Goal: Task Accomplishment & Management: Use online tool/utility

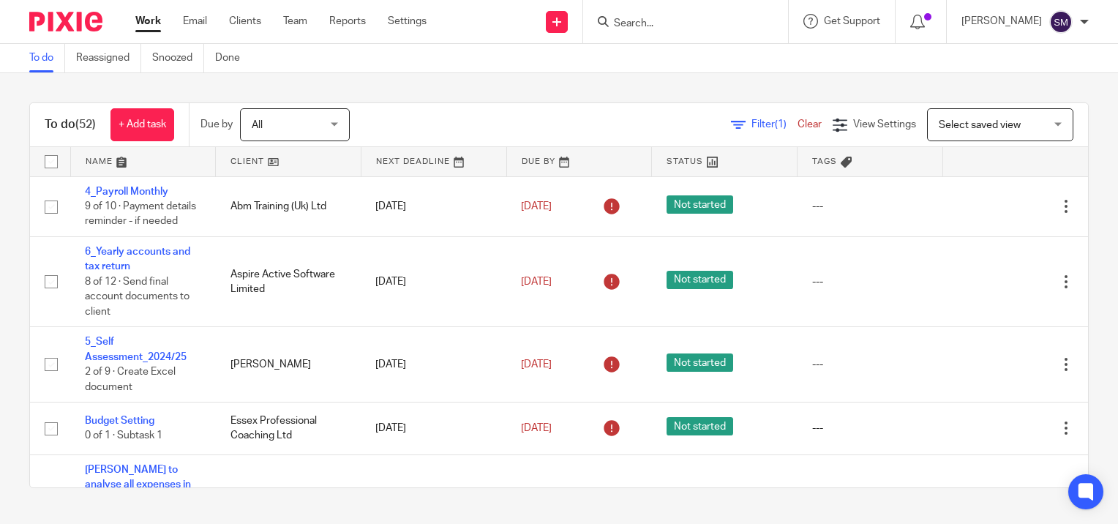
click at [655, 26] on input "Search" at bounding box center [678, 24] width 132 height 13
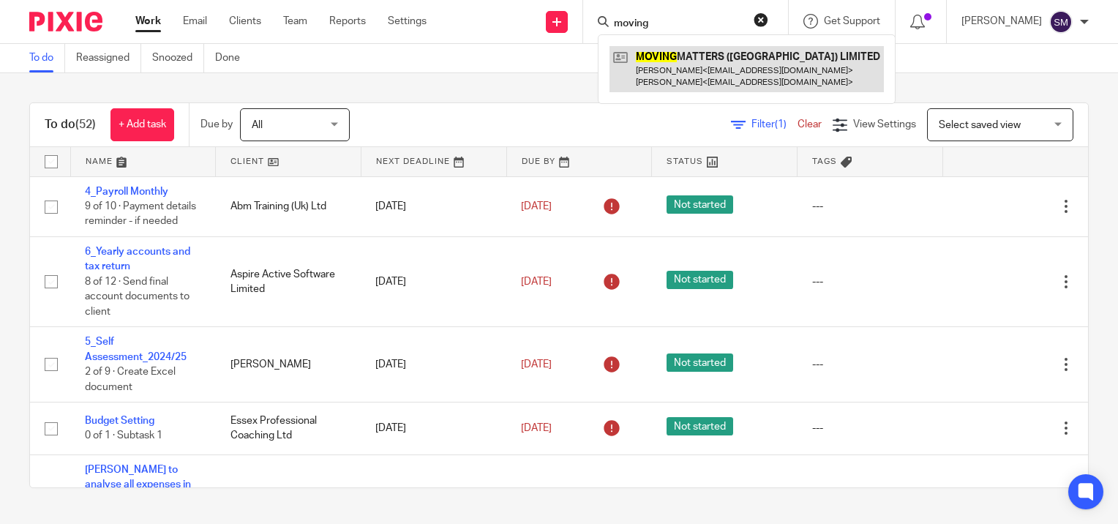
type input "moving"
click at [673, 71] on link at bounding box center [746, 68] width 274 height 45
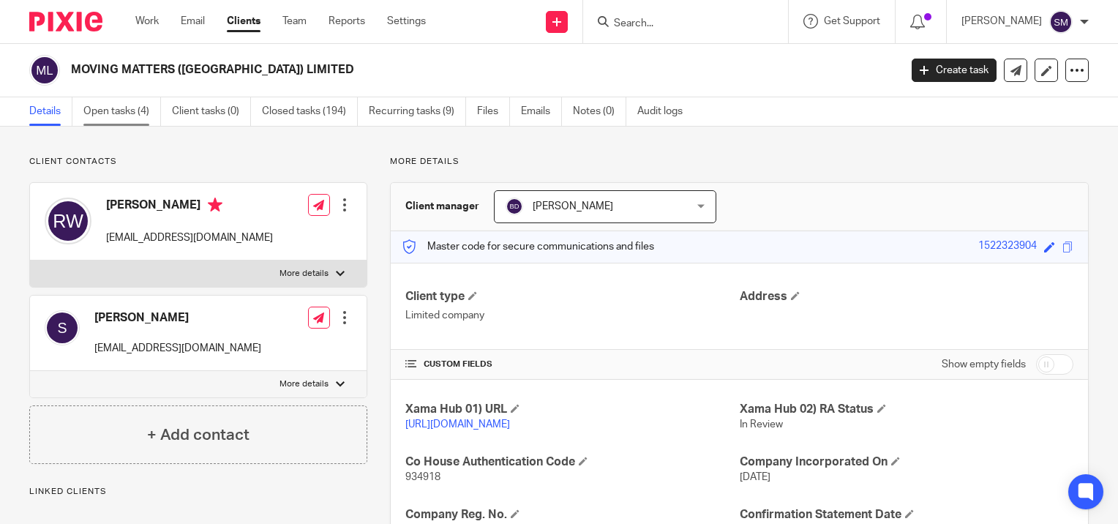
click at [114, 110] on link "Open tasks (4)" at bounding box center [122, 111] width 78 height 29
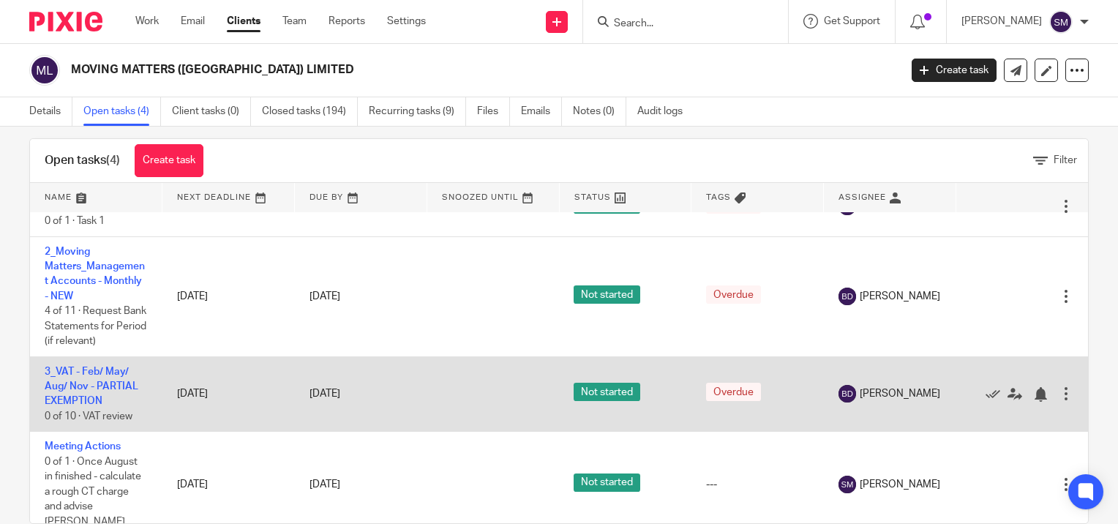
scroll to position [47, 0]
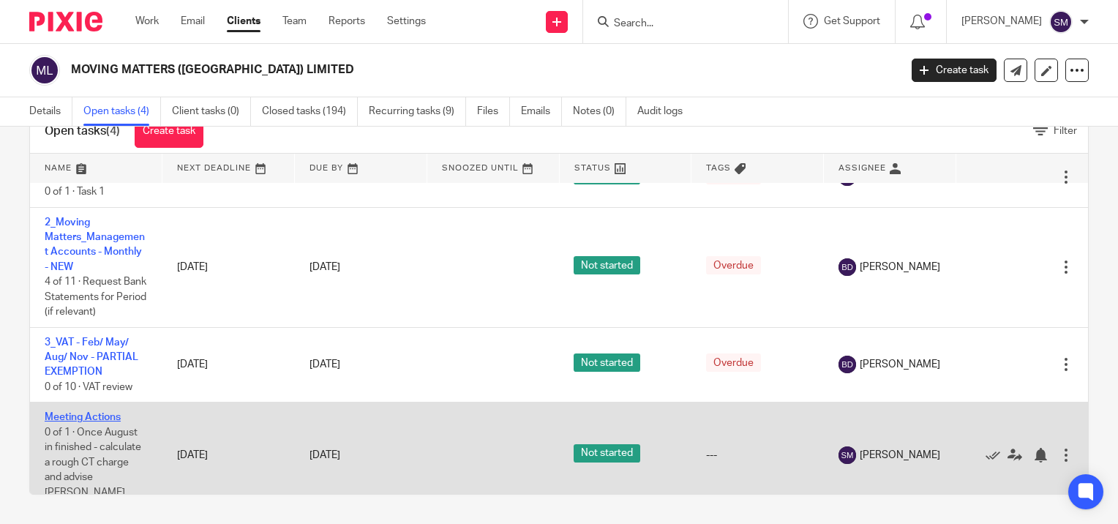
click at [79, 414] on link "Meeting Actions" at bounding box center [83, 417] width 76 height 10
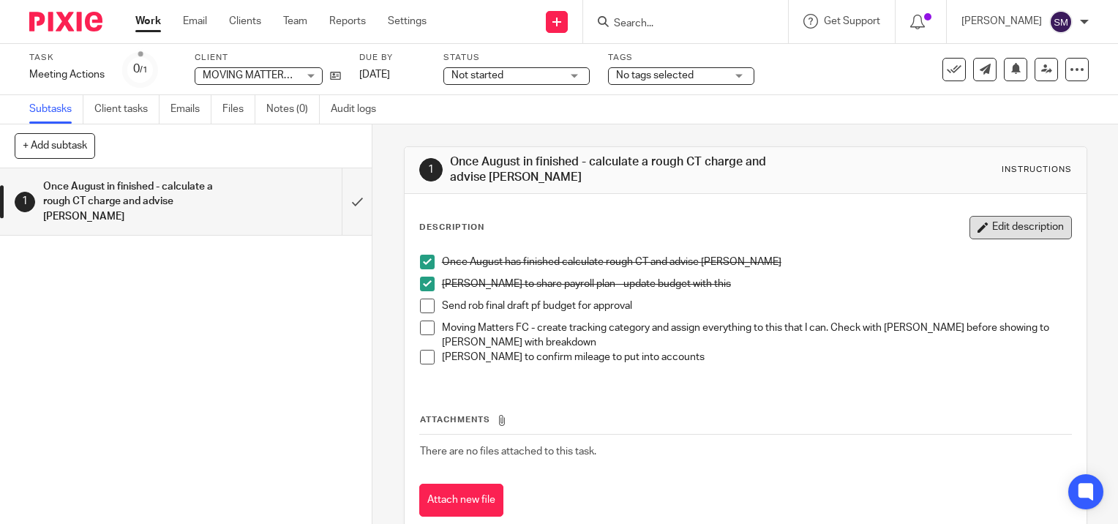
click at [1030, 236] on button "Edit description" at bounding box center [1020, 227] width 102 height 23
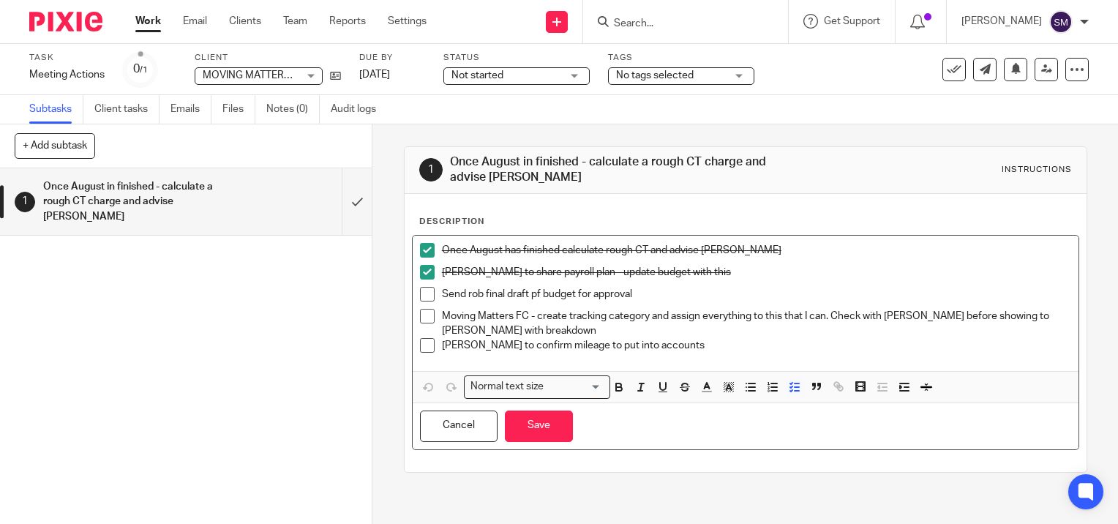
click at [661, 293] on p "Send rob final draft pf budget for approval" at bounding box center [756, 294] width 629 height 15
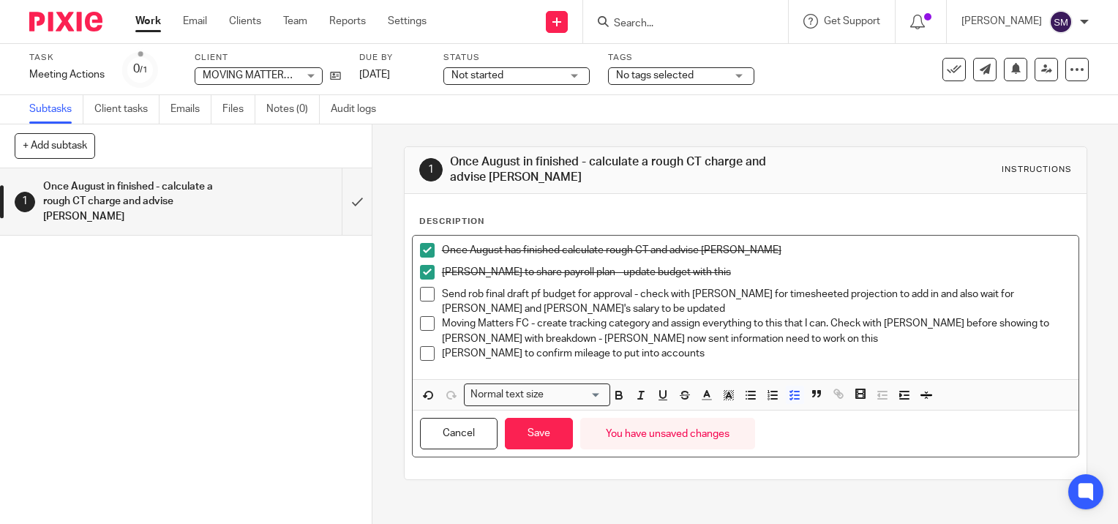
click at [427, 352] on span at bounding box center [427, 353] width 15 height 15
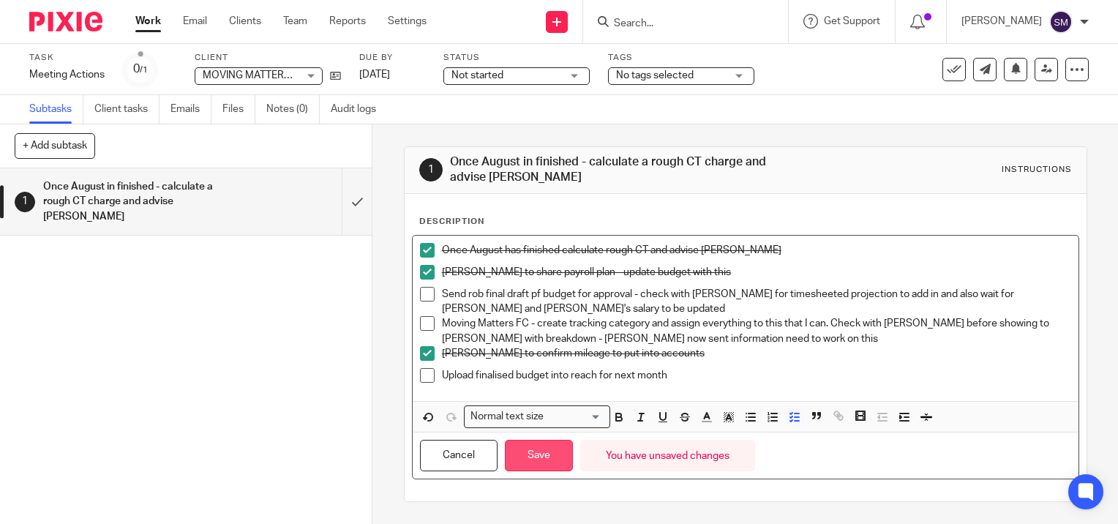
click at [551, 453] on button "Save" at bounding box center [539, 455] width 68 height 31
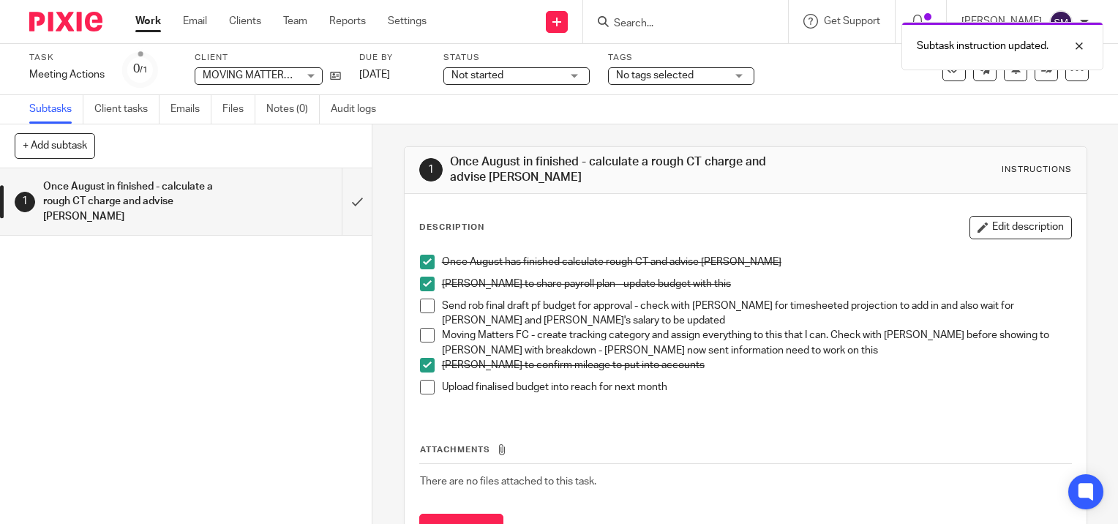
click at [152, 23] on link "Work" at bounding box center [148, 21] width 26 height 15
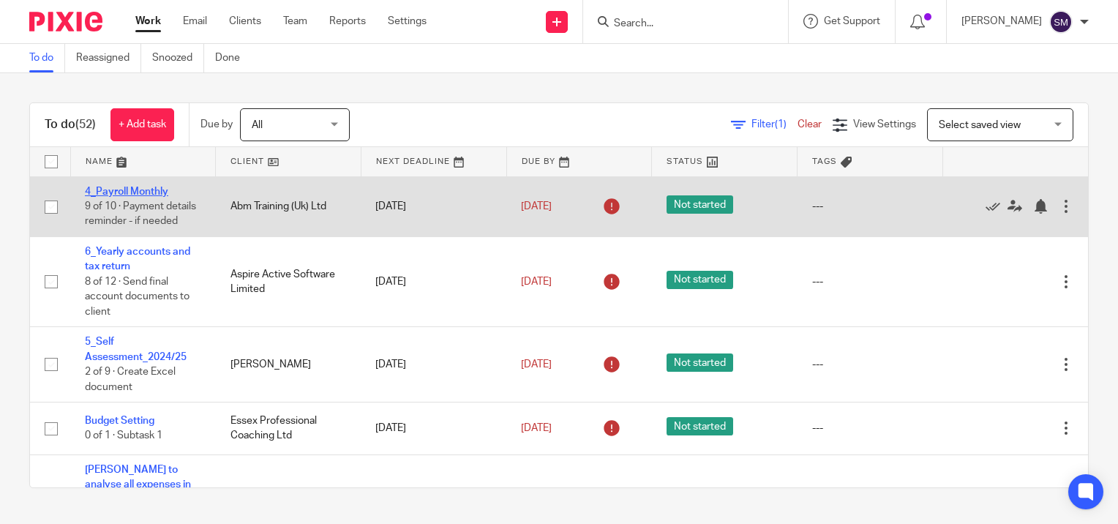
click at [141, 192] on link "4_Payroll Monthly" at bounding box center [126, 191] width 83 height 10
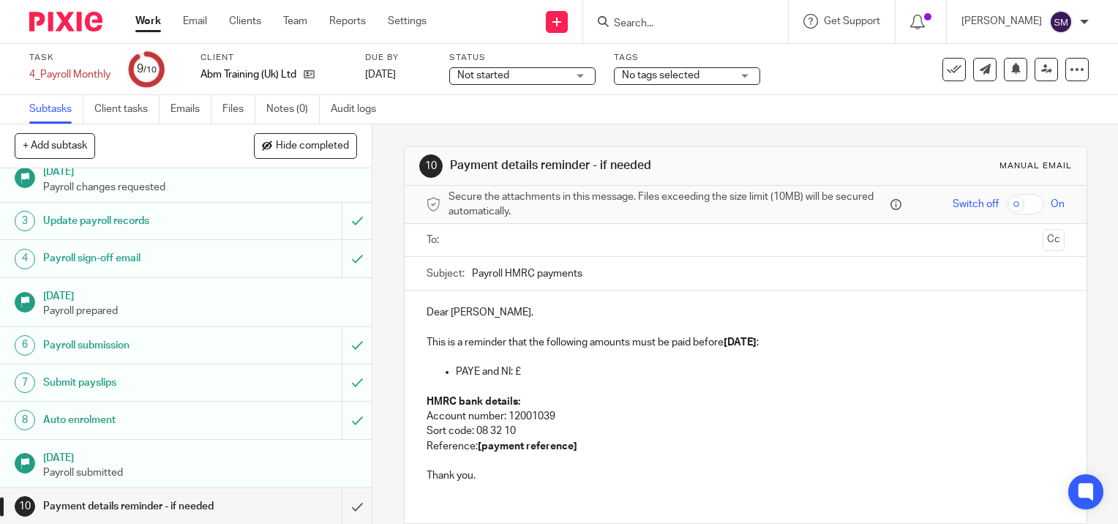
click at [503, 244] on input "text" at bounding box center [744, 240] width 582 height 17
type input "[PERSON_NAME]"
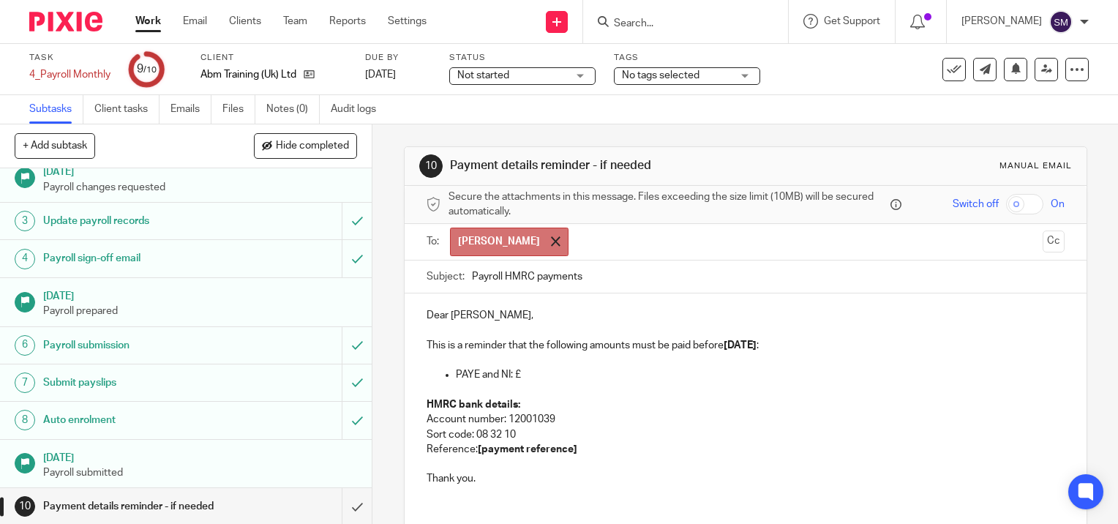
click at [547, 236] on div at bounding box center [555, 241] width 17 height 22
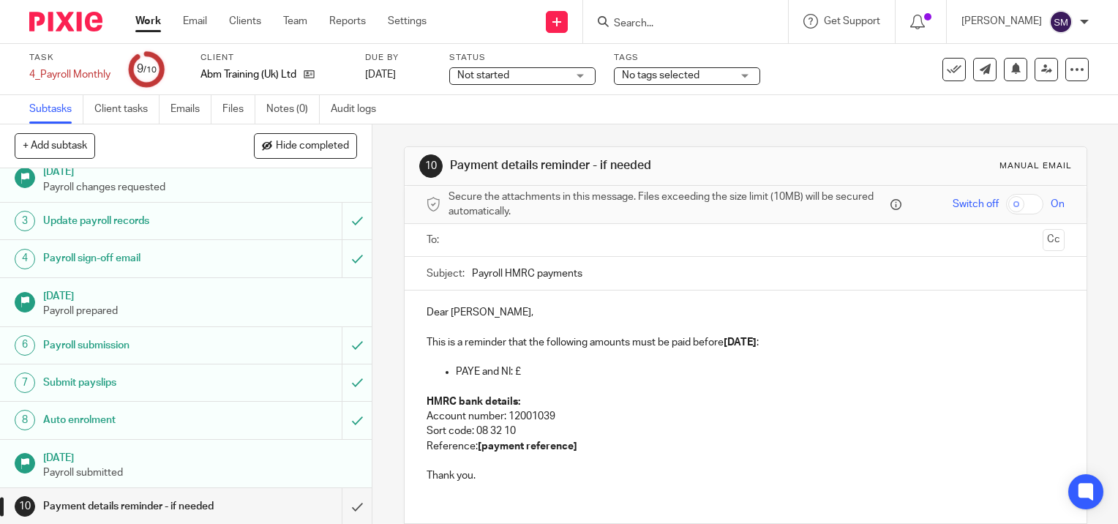
click at [504, 236] on input "text" at bounding box center [744, 240] width 582 height 17
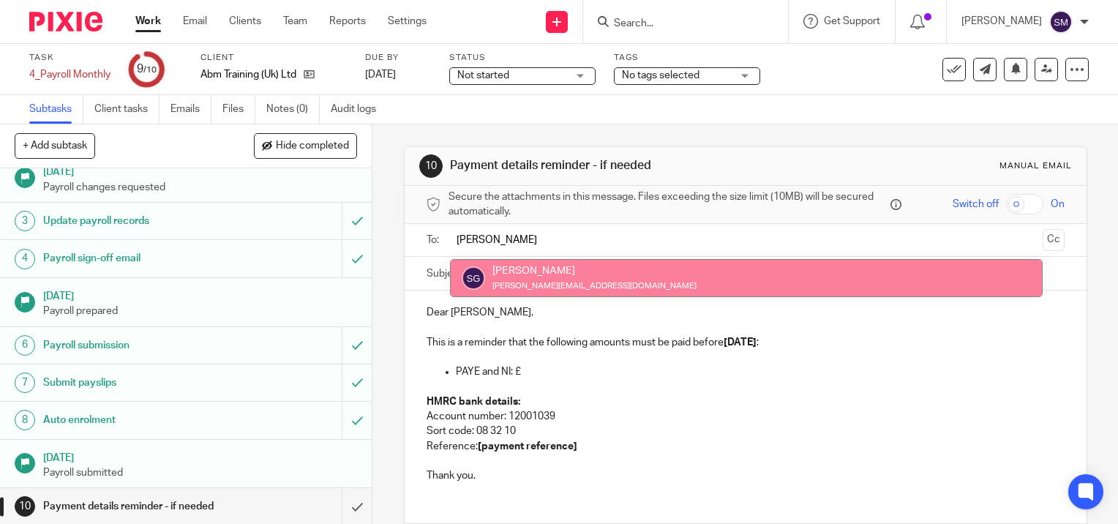
type input "[PERSON_NAME]"
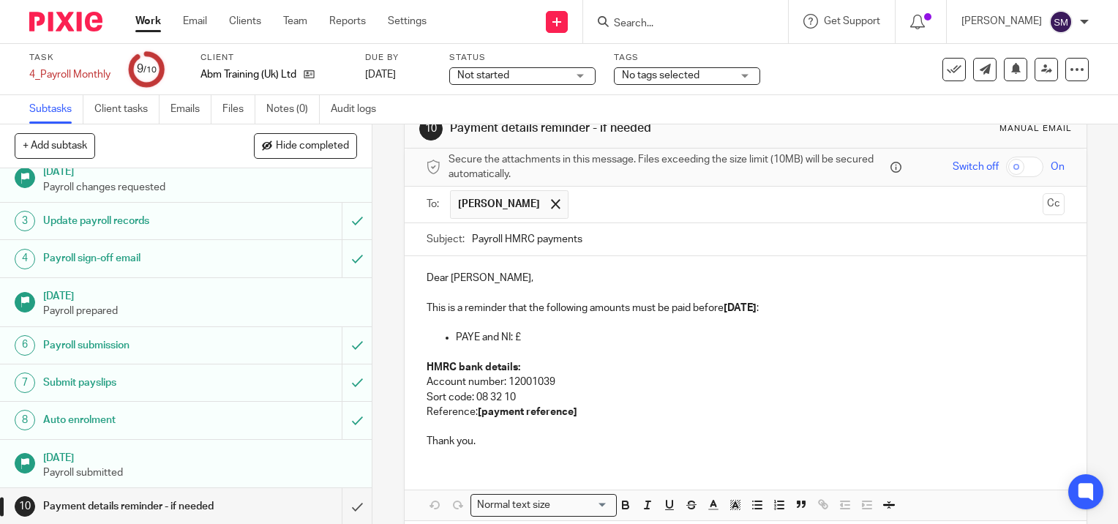
scroll to position [73, 0]
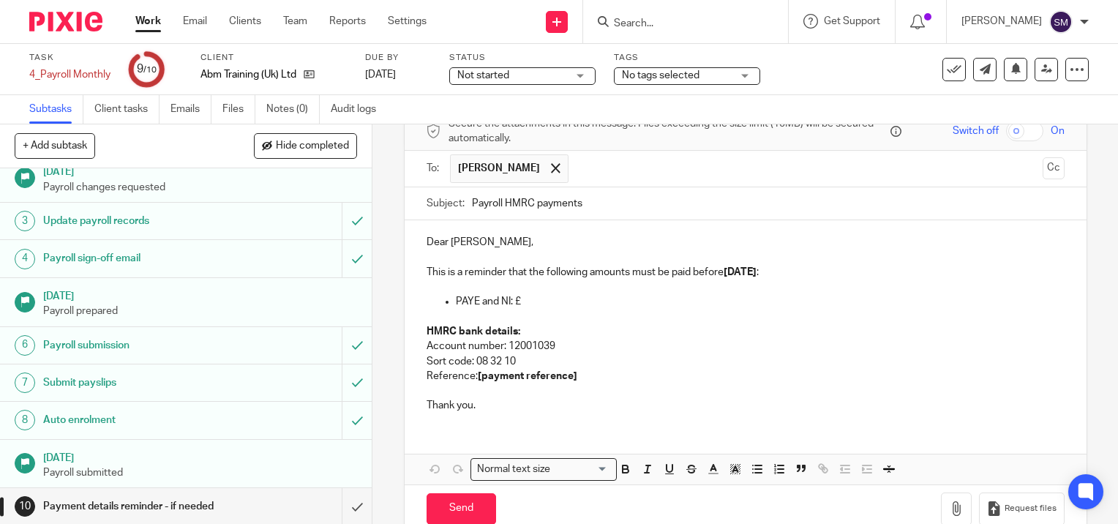
click at [776, 279] on p at bounding box center [745, 286] width 638 height 15
click at [768, 271] on p "This is a reminder that the following amounts must be paid before [DATE] :" at bounding box center [745, 272] width 638 height 15
click at [544, 291] on p at bounding box center [745, 286] width 638 height 15
click at [535, 296] on p "PAYE and NI: £" at bounding box center [760, 301] width 608 height 15
click at [592, 373] on p "Reference: [payment reference]" at bounding box center [745, 376] width 638 height 15
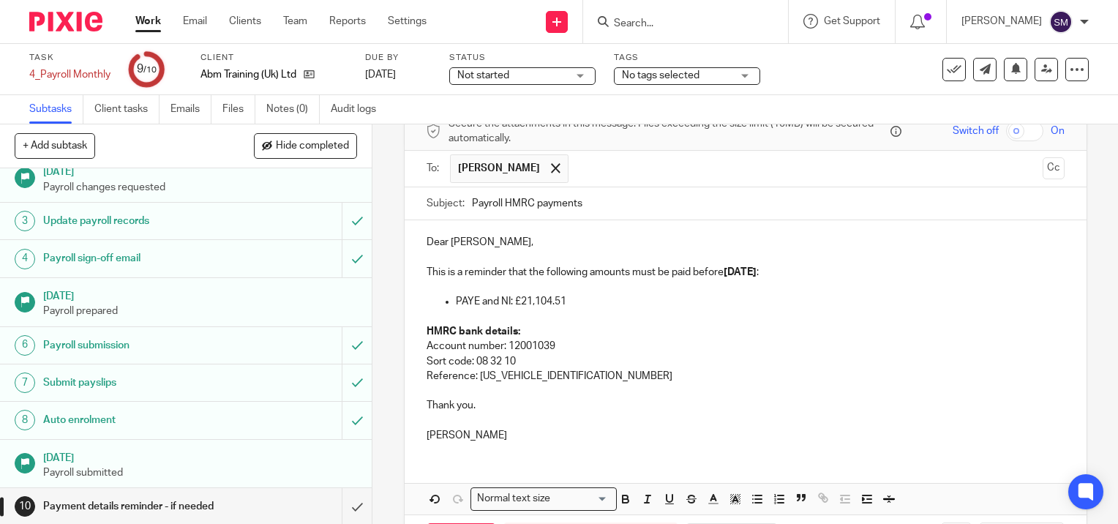
scroll to position [132, 0]
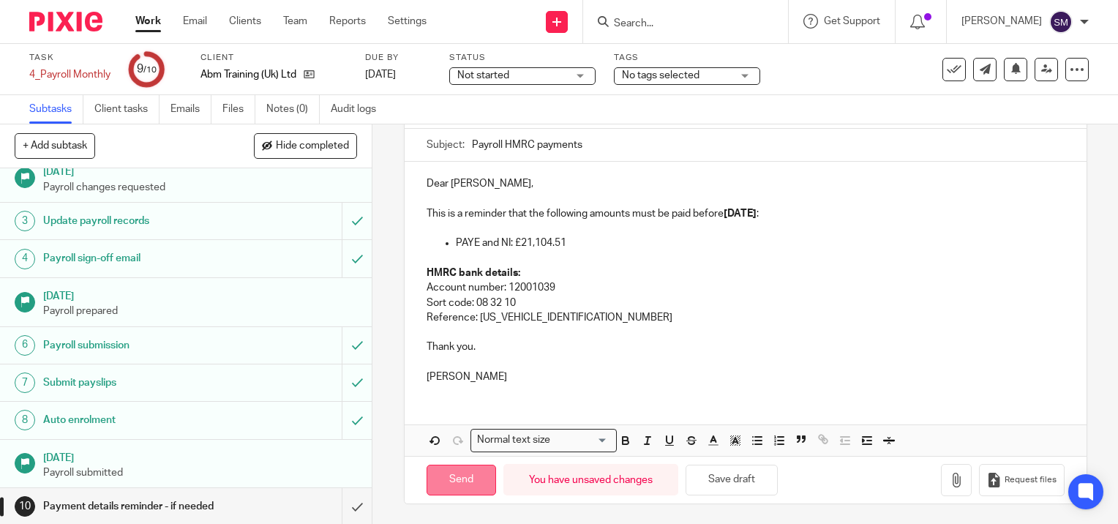
click at [453, 475] on input "Send" at bounding box center [460, 479] width 69 height 31
type input "Sent"
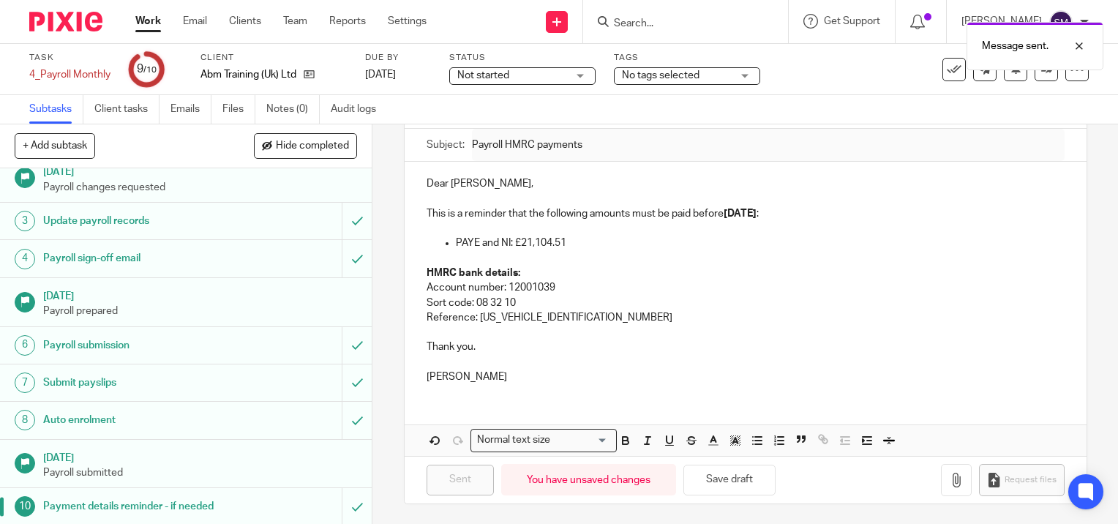
click at [146, 17] on link "Work" at bounding box center [148, 21] width 26 height 15
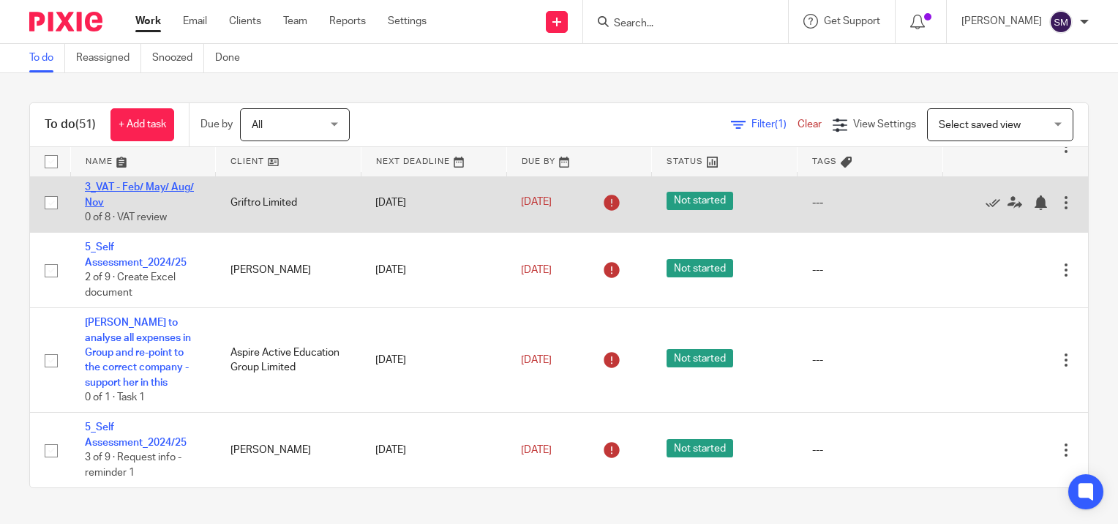
scroll to position [219, 0]
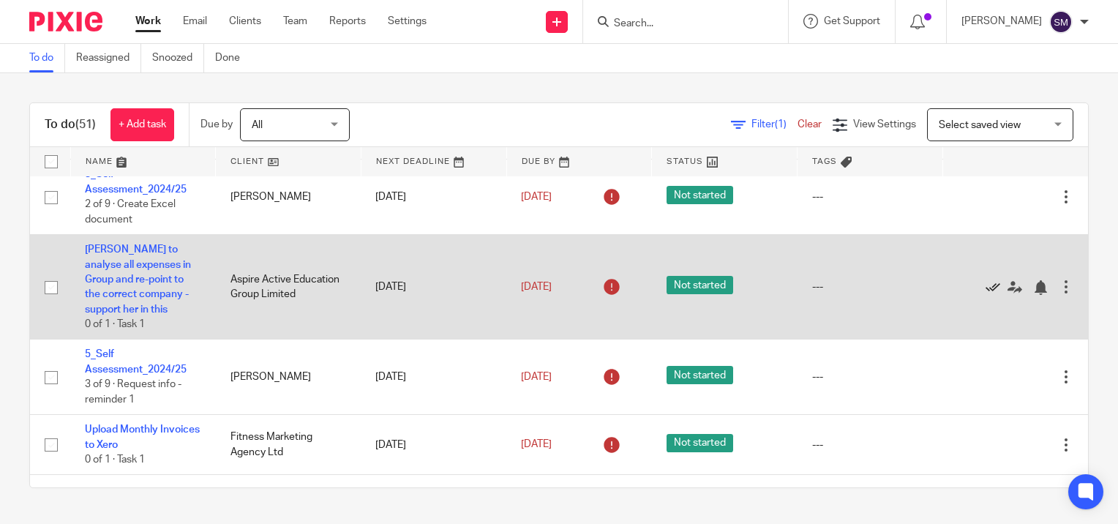
click at [985, 288] on icon at bounding box center [992, 287] width 15 height 15
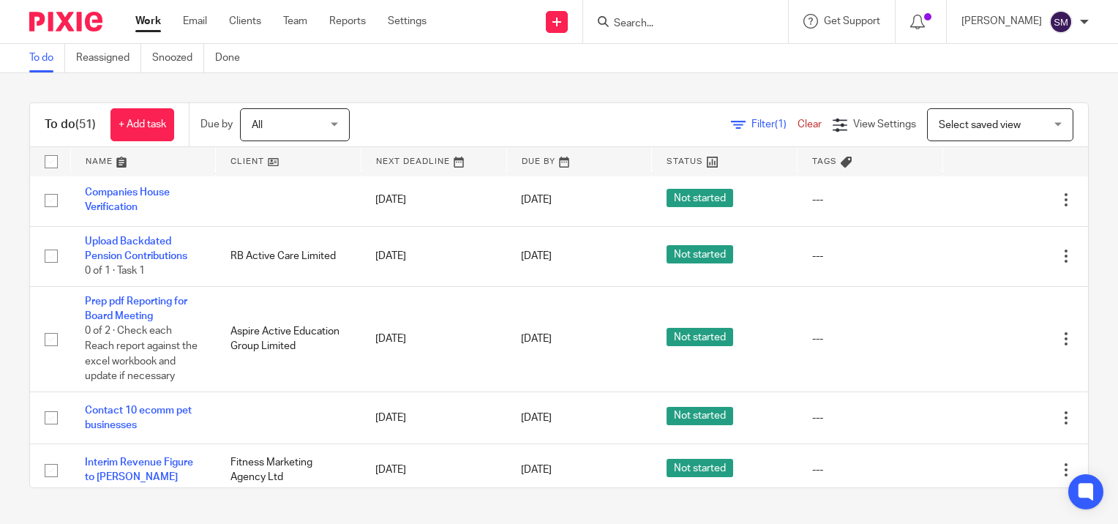
scroll to position [804, 0]
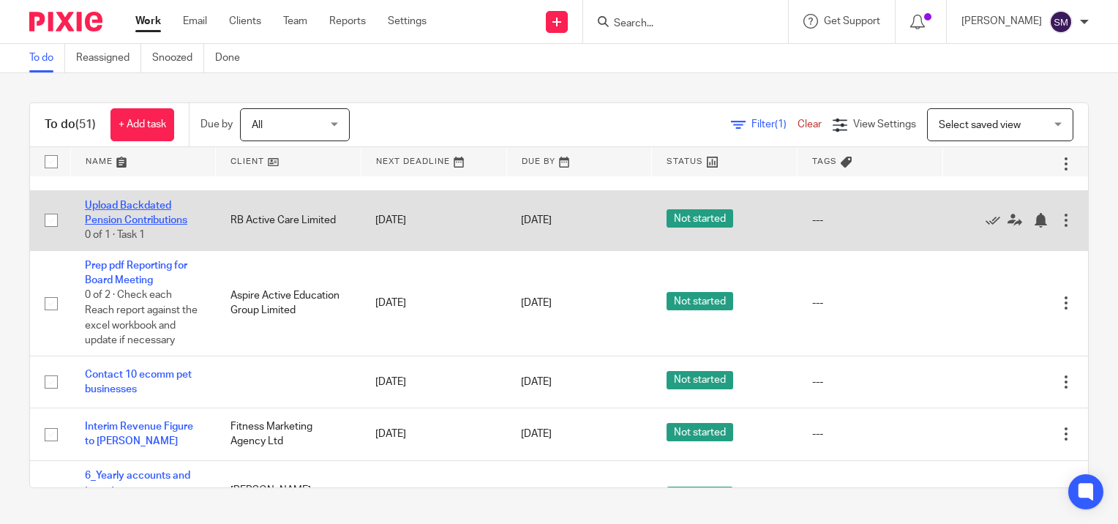
click at [135, 219] on link "Upload Backdated Pension Contributions" at bounding box center [136, 212] width 102 height 25
click at [582, 228] on link "[DATE]" at bounding box center [554, 220] width 66 height 15
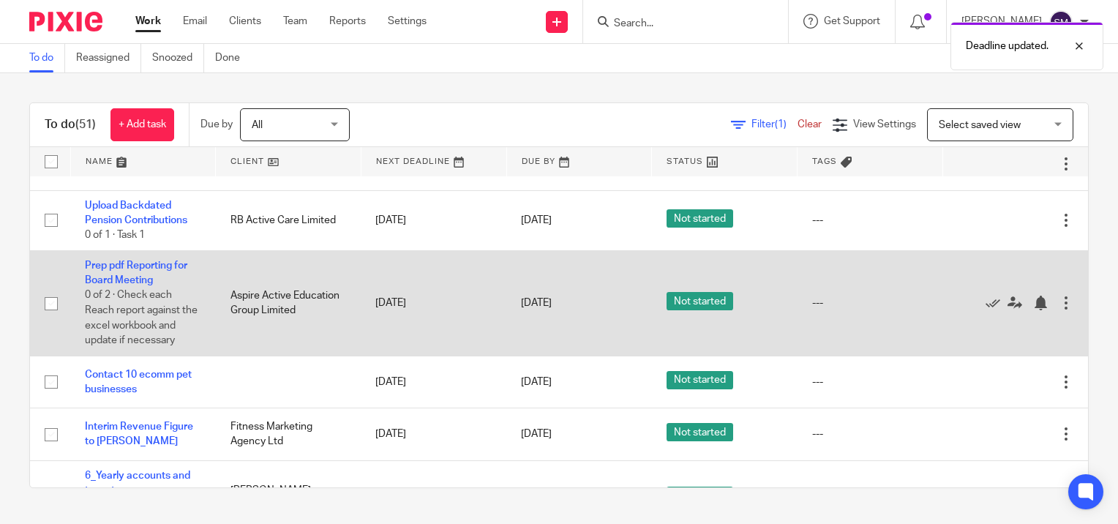
scroll to position [748, 0]
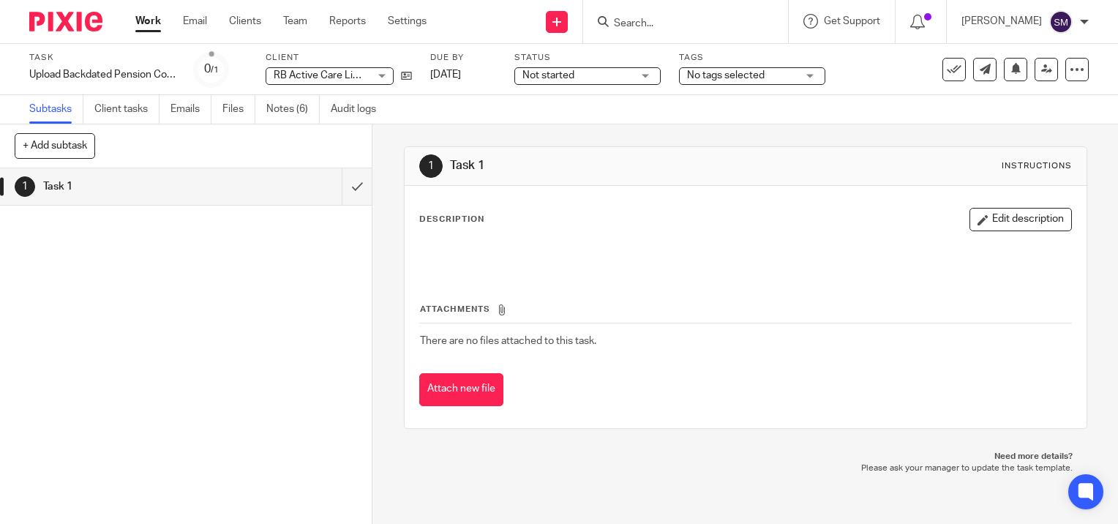
click at [147, 23] on link "Work" at bounding box center [148, 21] width 26 height 15
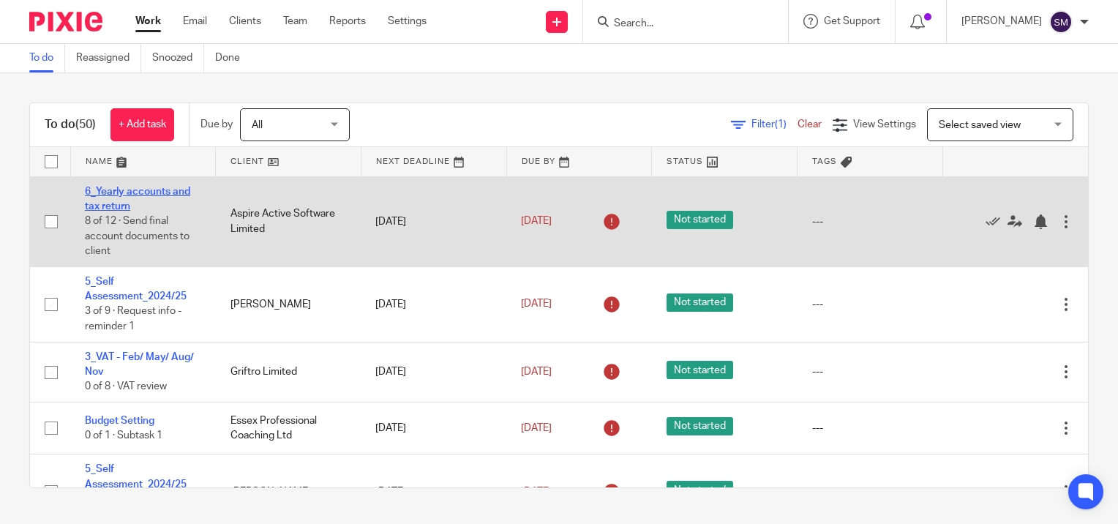
click at [120, 190] on link "6_Yearly accounts and tax return" at bounding box center [137, 198] width 105 height 25
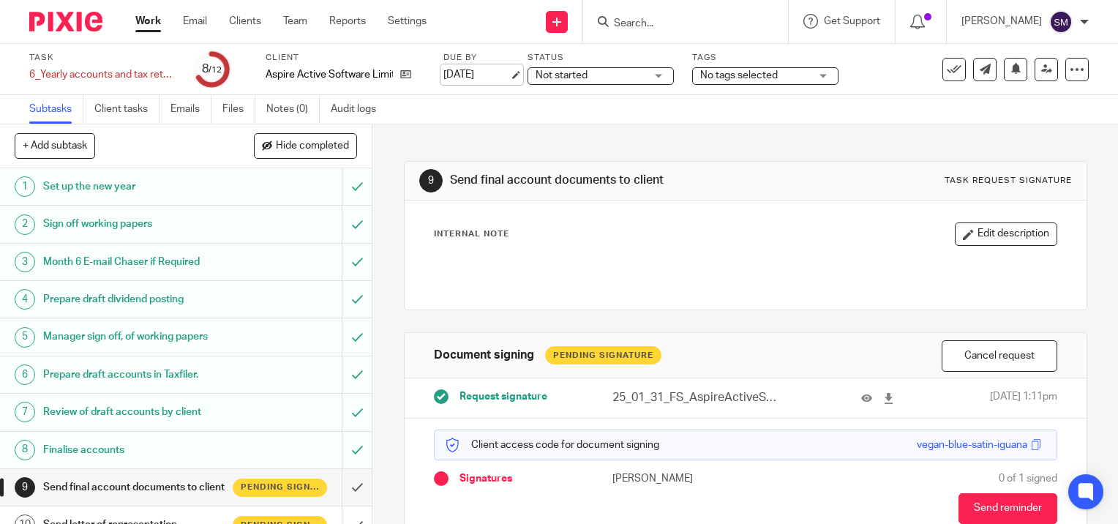
click at [509, 72] on link "[DATE]" at bounding box center [476, 74] width 66 height 15
click at [154, 23] on link "Work" at bounding box center [148, 21] width 26 height 15
